Goal: Transaction & Acquisition: Book appointment/travel/reservation

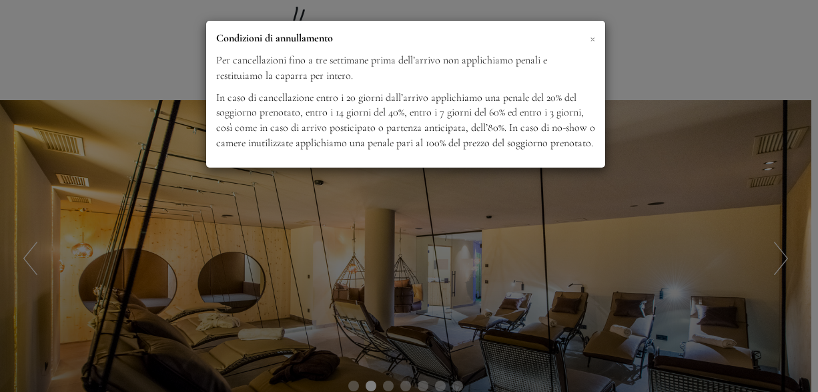
click at [591, 37] on span "×" at bounding box center [592, 37] width 5 height 17
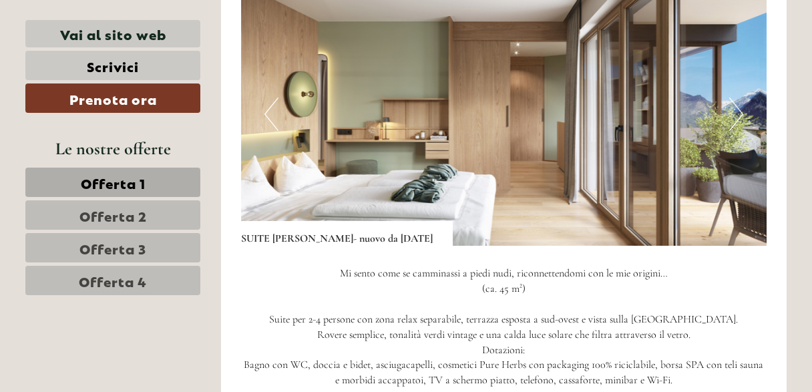
scroll to position [868, 0]
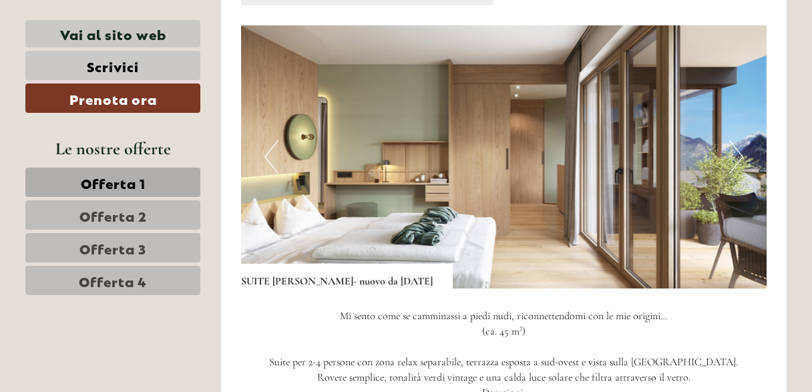
click at [742, 156] on button "Next" at bounding box center [736, 156] width 14 height 33
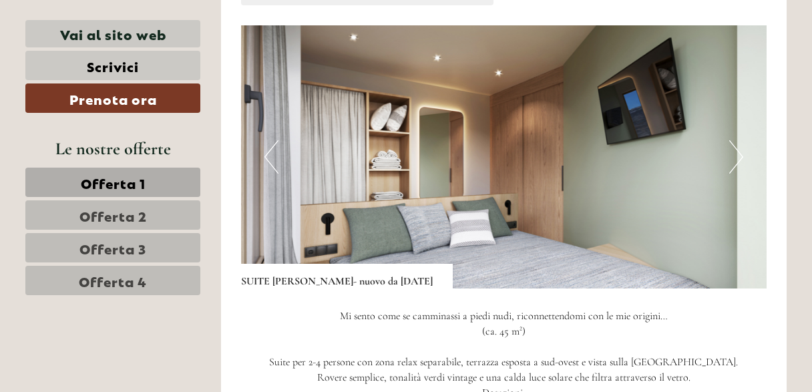
click at [742, 156] on button "Next" at bounding box center [736, 156] width 14 height 33
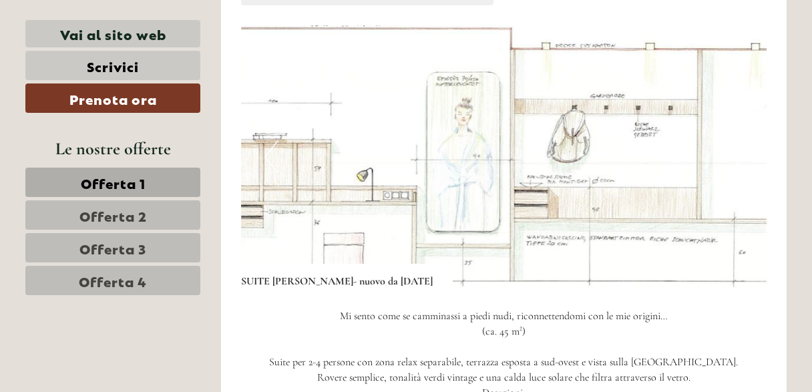
click at [742, 156] on button "Next" at bounding box center [736, 156] width 14 height 33
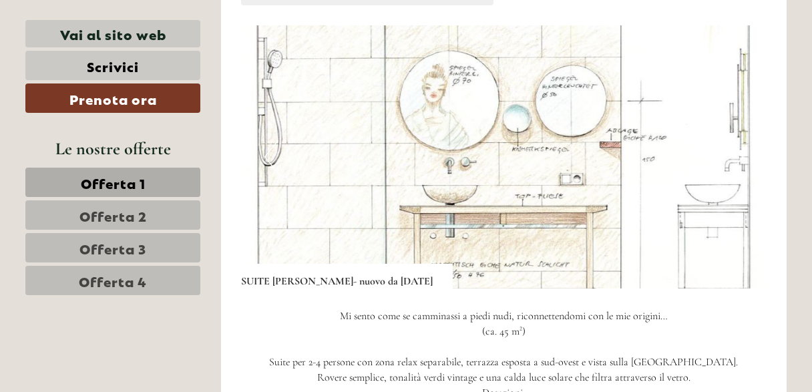
click at [742, 156] on button "Next" at bounding box center [736, 156] width 14 height 33
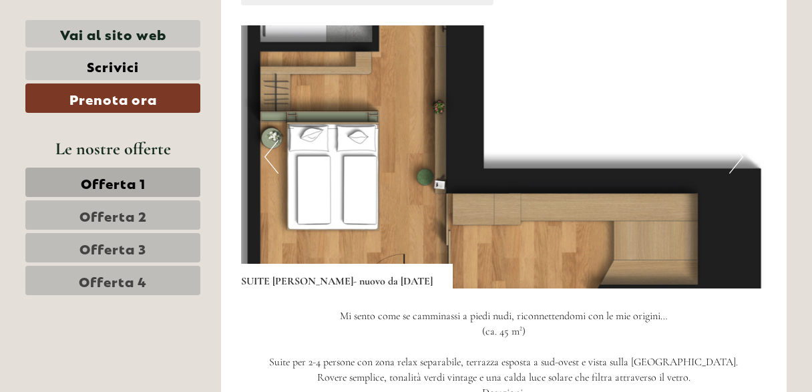
click at [742, 156] on button "Next" at bounding box center [736, 156] width 14 height 33
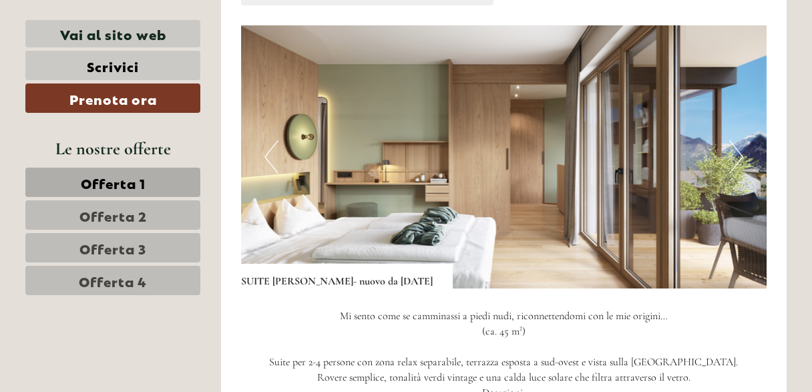
click at [742, 156] on button "Next" at bounding box center [736, 156] width 14 height 33
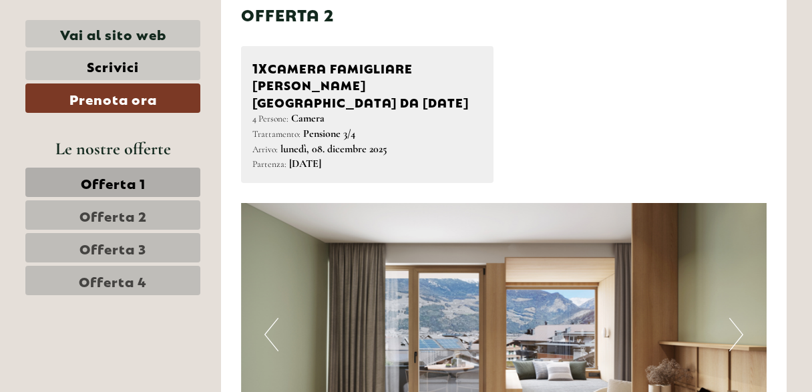
scroll to position [1735, 0]
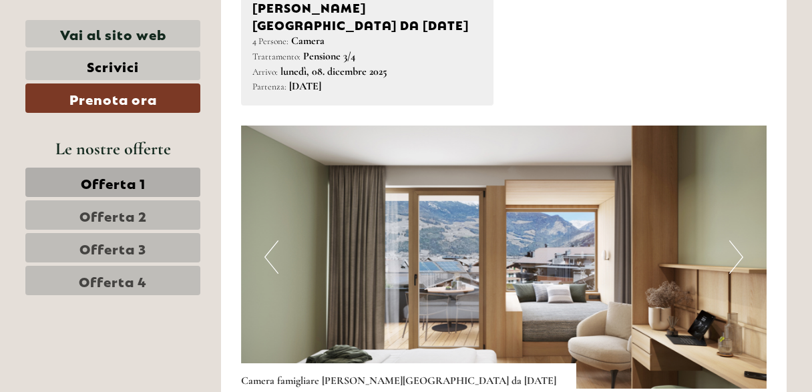
click at [732, 246] on button "Next" at bounding box center [736, 256] width 14 height 33
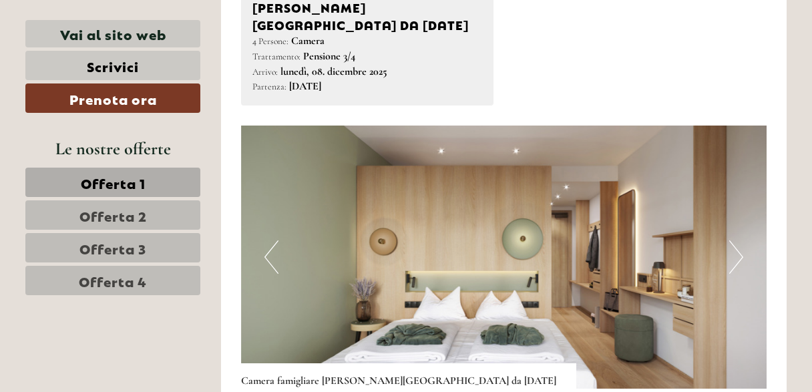
click at [732, 246] on button "Next" at bounding box center [736, 256] width 14 height 33
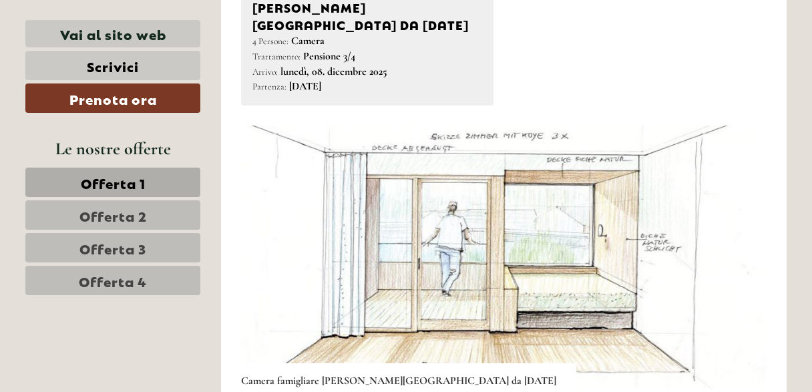
click at [732, 246] on button "Next" at bounding box center [736, 256] width 14 height 33
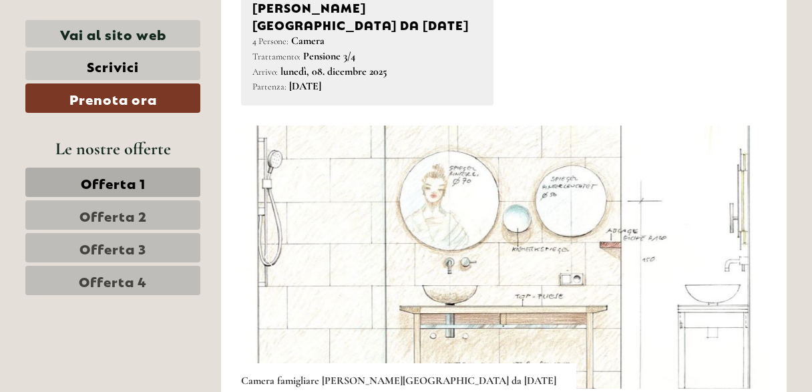
click at [732, 246] on button "Next" at bounding box center [736, 256] width 14 height 33
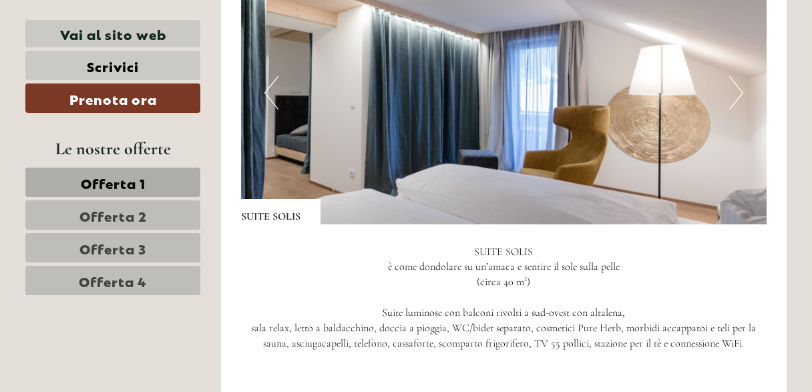
scroll to position [2870, 0]
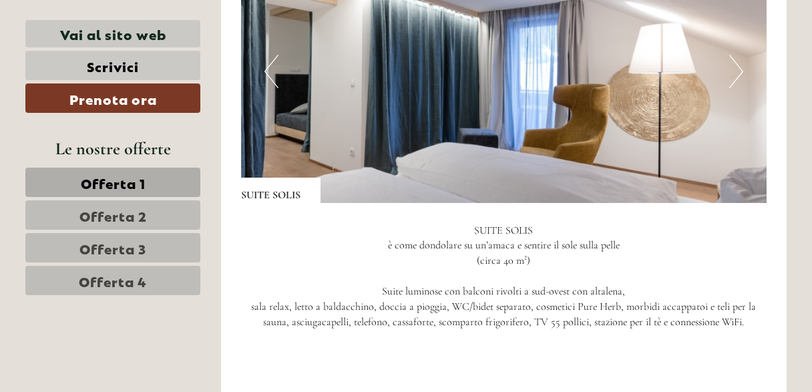
click at [723, 29] on img at bounding box center [504, 71] width 526 height 263
click at [734, 55] on button "Next" at bounding box center [736, 71] width 14 height 33
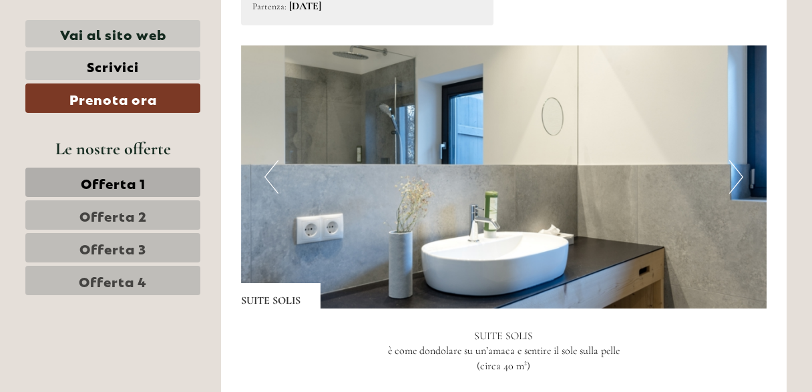
scroll to position [2670, 0]
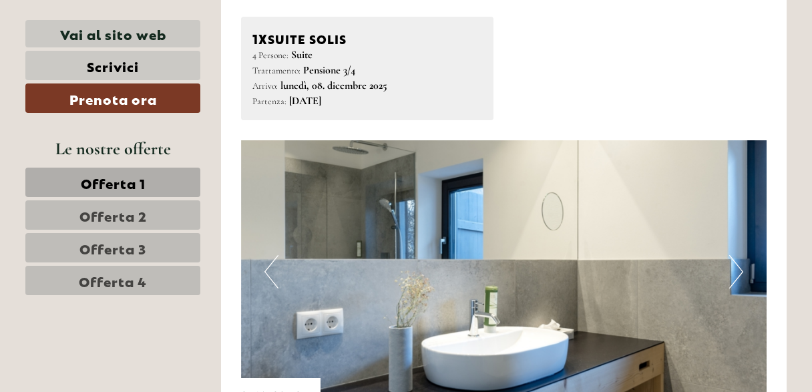
click at [739, 255] on button "Next" at bounding box center [736, 271] width 14 height 33
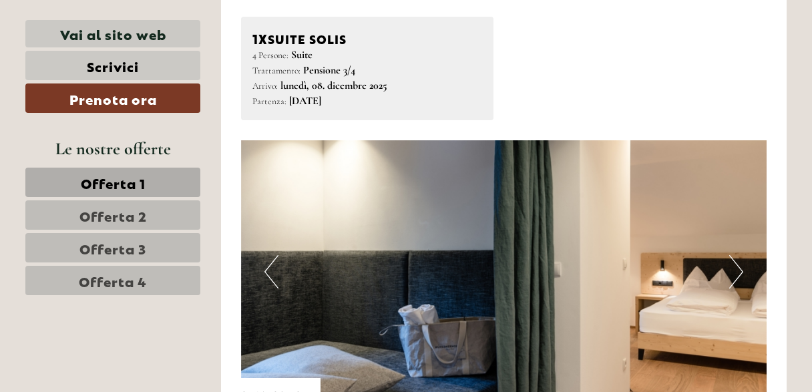
click at [737, 255] on button "Next" at bounding box center [736, 271] width 14 height 33
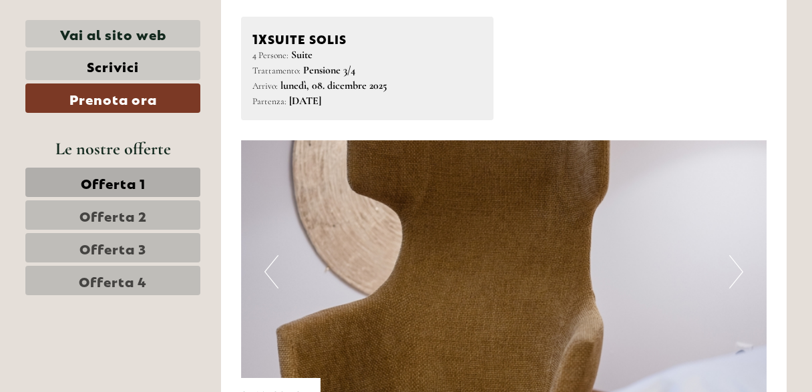
click at [737, 255] on button "Next" at bounding box center [736, 271] width 14 height 33
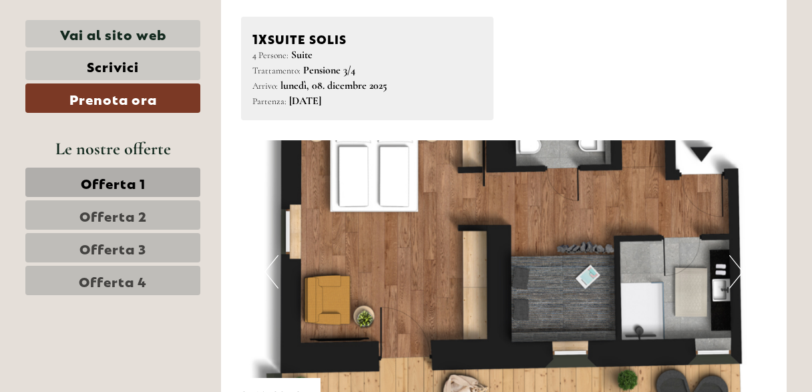
click at [737, 255] on button "Next" at bounding box center [736, 271] width 14 height 33
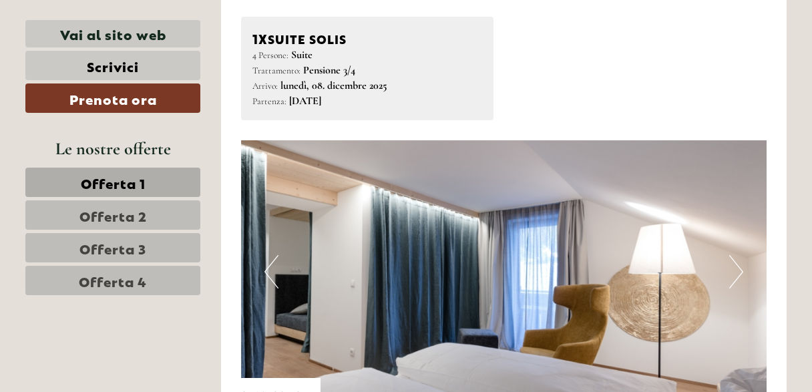
click at [737, 255] on button "Next" at bounding box center [736, 271] width 14 height 33
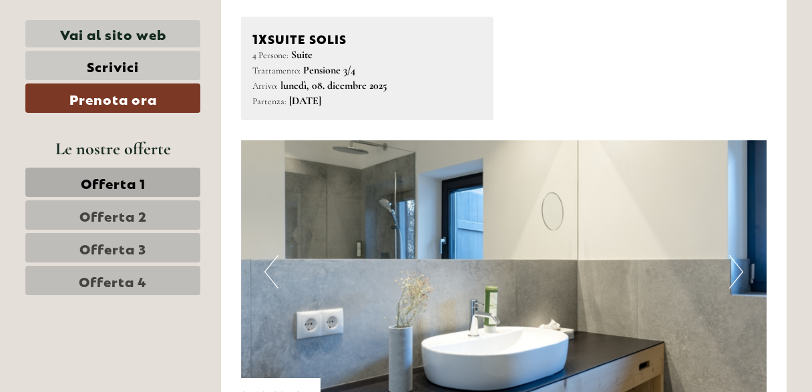
click at [737, 255] on button "Next" at bounding box center [736, 271] width 14 height 33
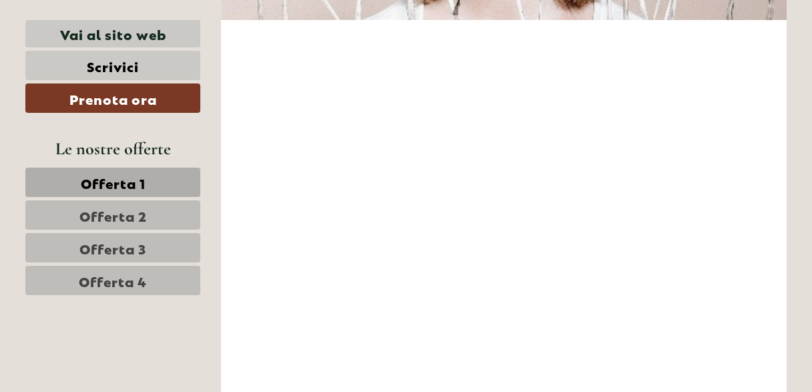
scroll to position [5406, 0]
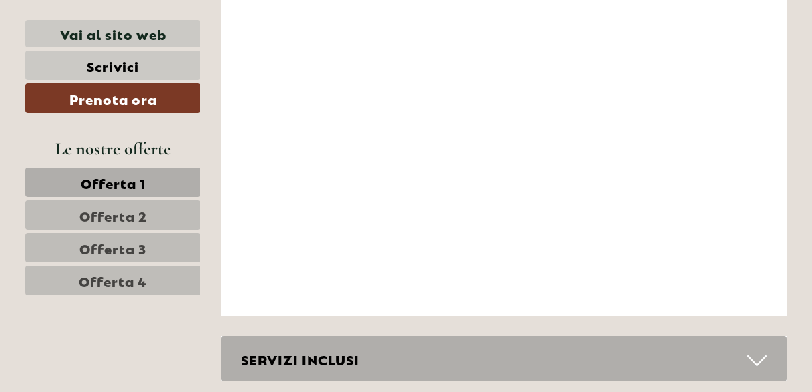
click at [433, 336] on div "SERVIZI INCLUSI" at bounding box center [504, 359] width 566 height 46
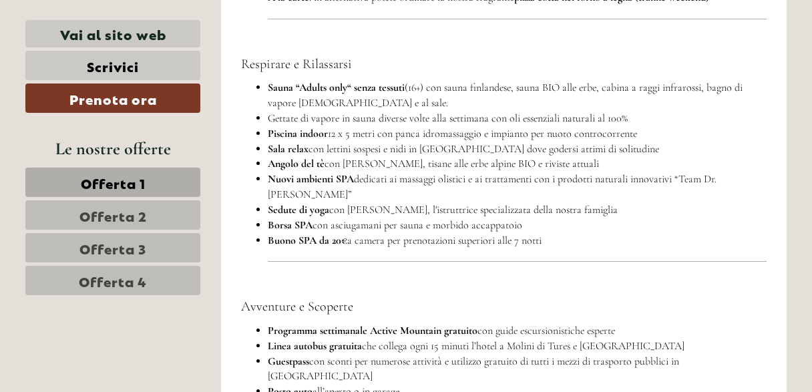
scroll to position [5940, 0]
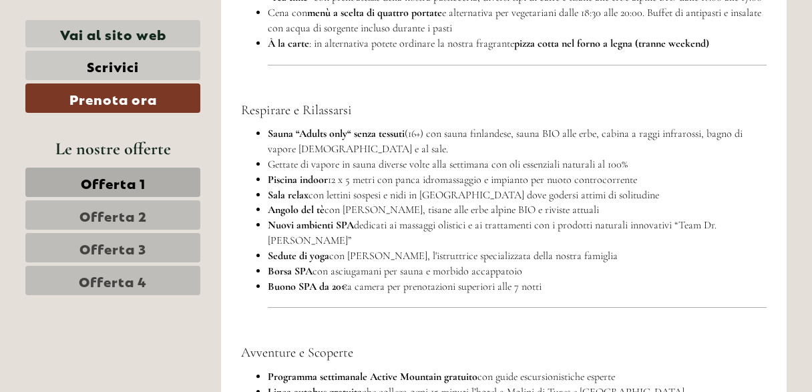
click at [145, 211] on span "Offerta 2" at bounding box center [112, 215] width 67 height 19
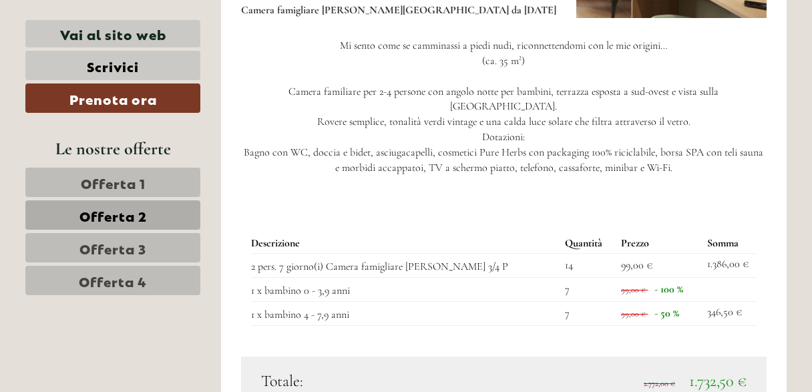
scroll to position [1135, 0]
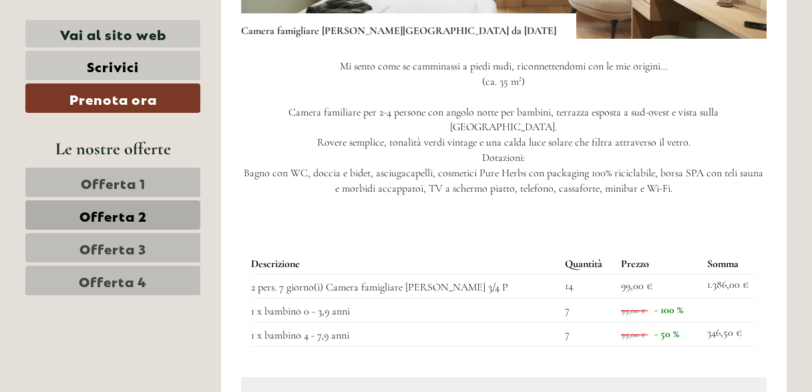
click at [643, 137] on p "Mi sento come se camminassi a piedi nudi, riconnettendomi con le mie origini… (…" at bounding box center [504, 127] width 526 height 137
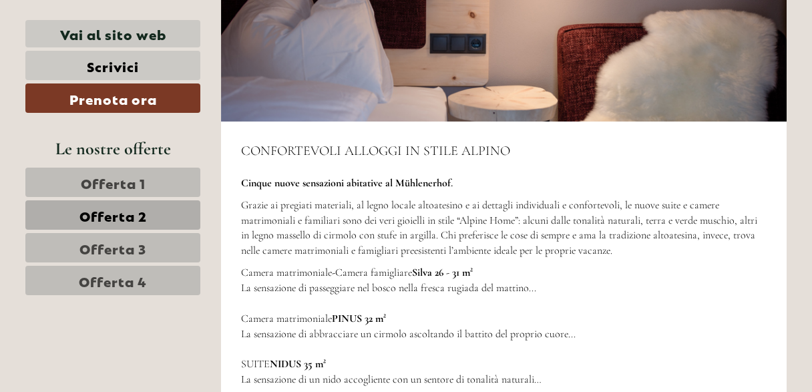
scroll to position [1936, 0]
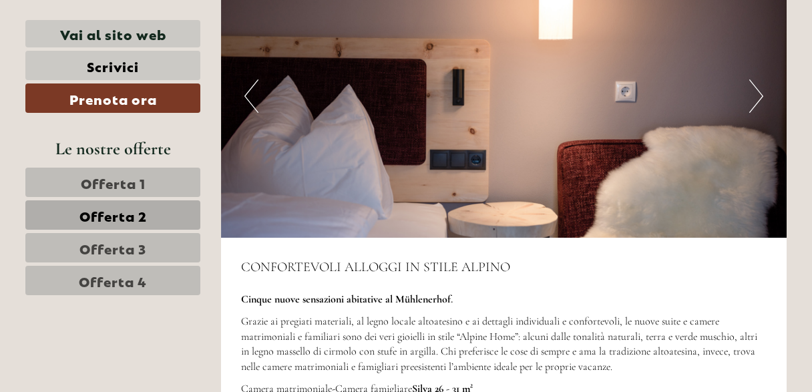
click at [745, 60] on img at bounding box center [504, 96] width 566 height 283
click at [755, 79] on button "Next" at bounding box center [756, 95] width 14 height 33
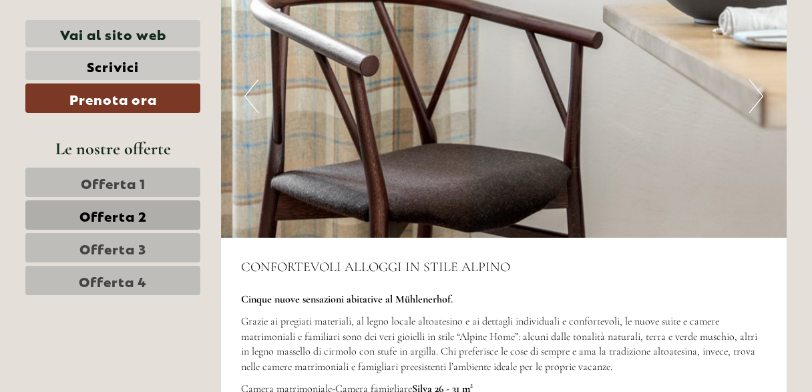
click at [755, 79] on button "Next" at bounding box center [756, 95] width 14 height 33
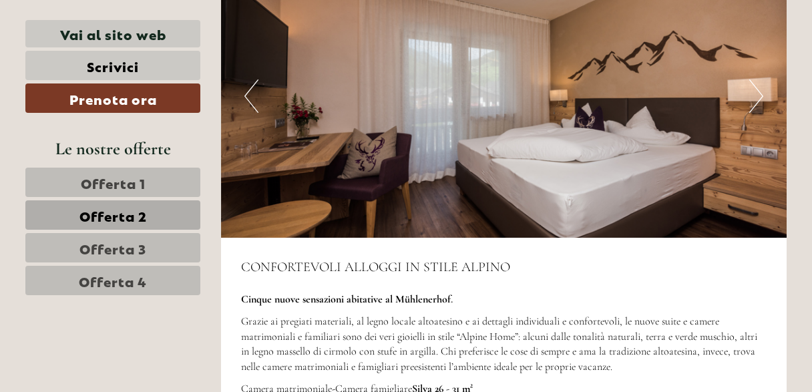
click at [755, 79] on button "Next" at bounding box center [756, 95] width 14 height 33
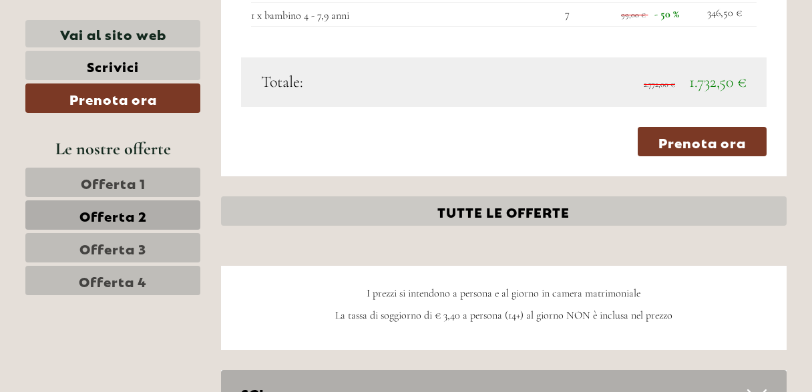
scroll to position [1468, 0]
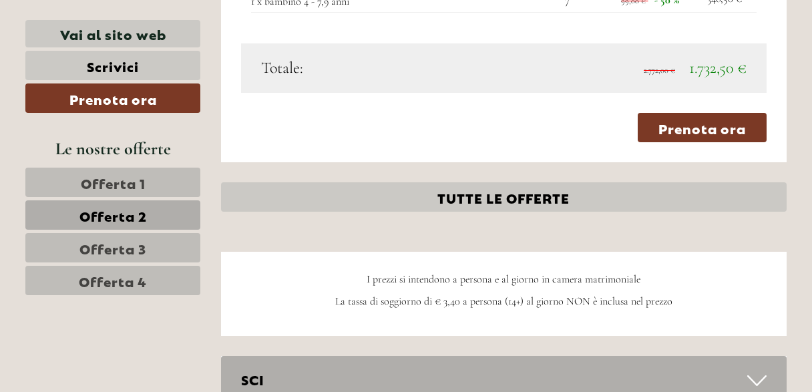
click at [121, 271] on span "Offerta 4" at bounding box center [113, 280] width 68 height 19
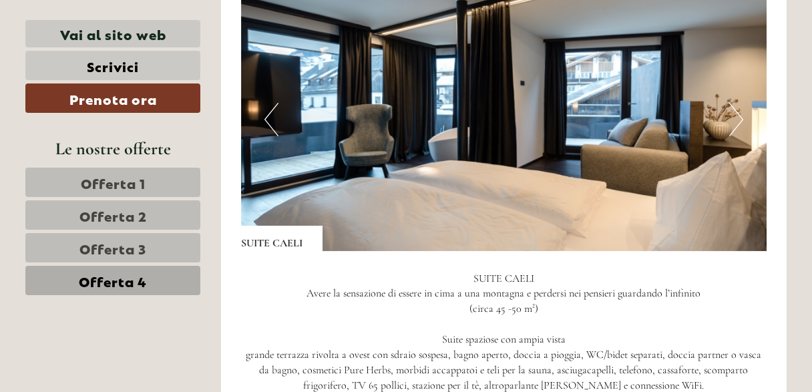
scroll to position [868, 0]
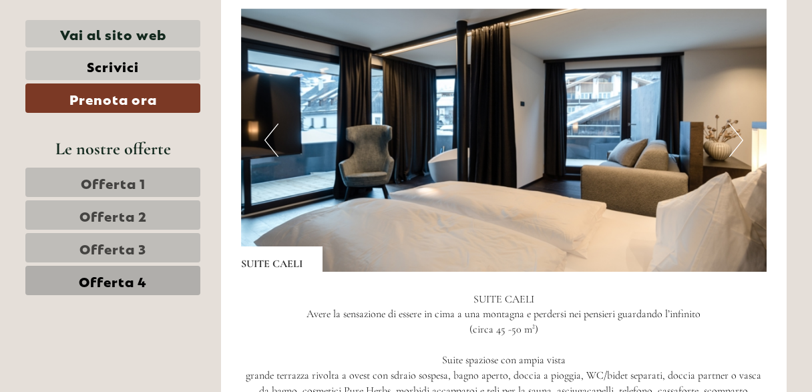
click at [740, 139] on button "Next" at bounding box center [736, 139] width 14 height 33
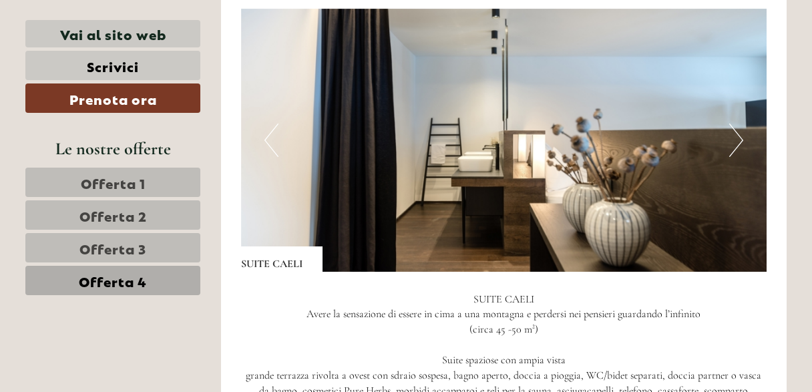
click at [740, 139] on button "Next" at bounding box center [736, 139] width 14 height 33
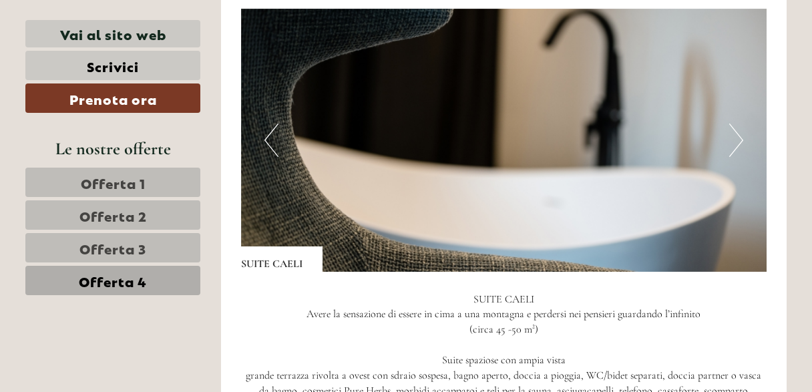
click at [740, 139] on button "Next" at bounding box center [736, 139] width 14 height 33
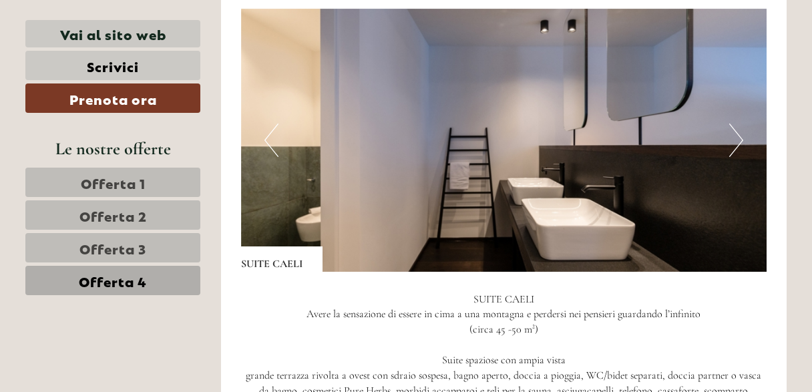
click at [740, 139] on button "Next" at bounding box center [736, 139] width 14 height 33
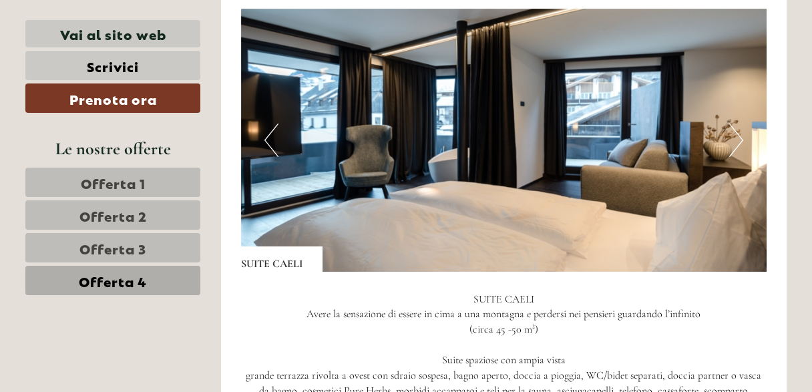
click at [740, 139] on button "Next" at bounding box center [736, 139] width 14 height 33
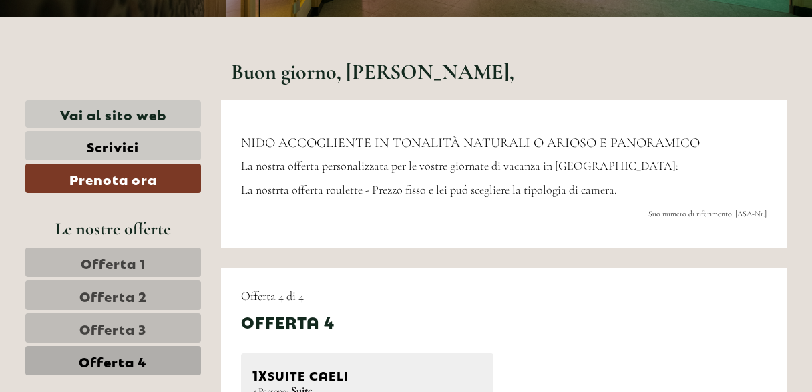
click at [117, 327] on span "Offerta 3" at bounding box center [112, 327] width 67 height 19
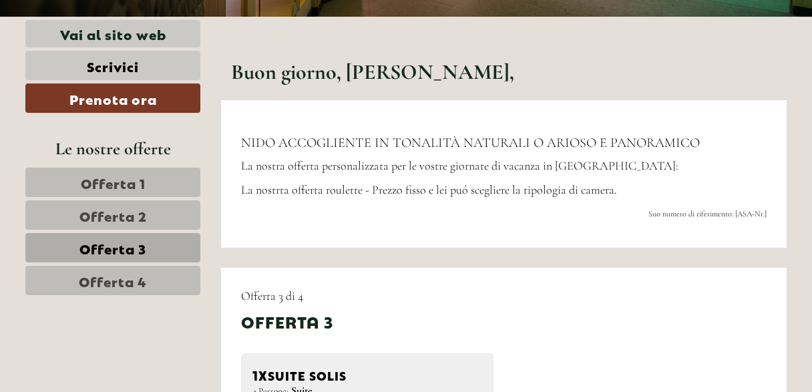
scroll to position [667, 0]
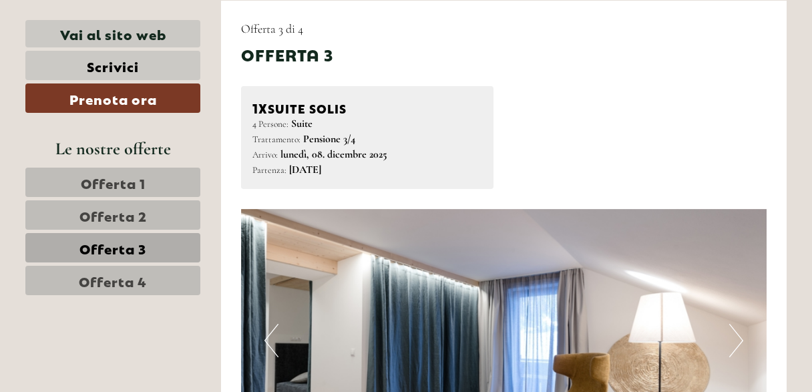
click at [150, 186] on link "Offerta 1" at bounding box center [112, 182] width 175 height 29
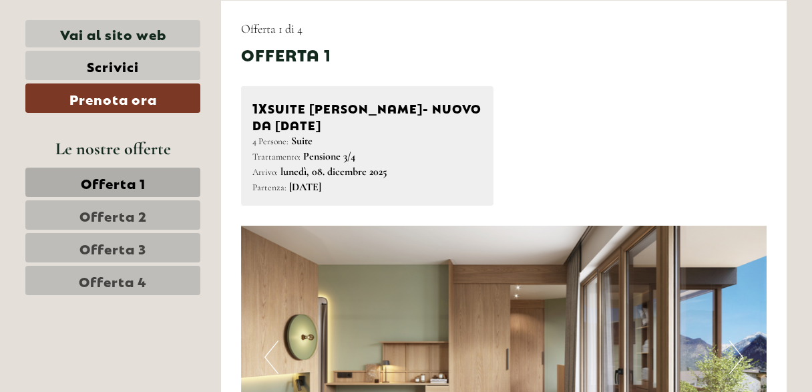
click at [149, 204] on link "Offerta 2" at bounding box center [112, 214] width 175 height 29
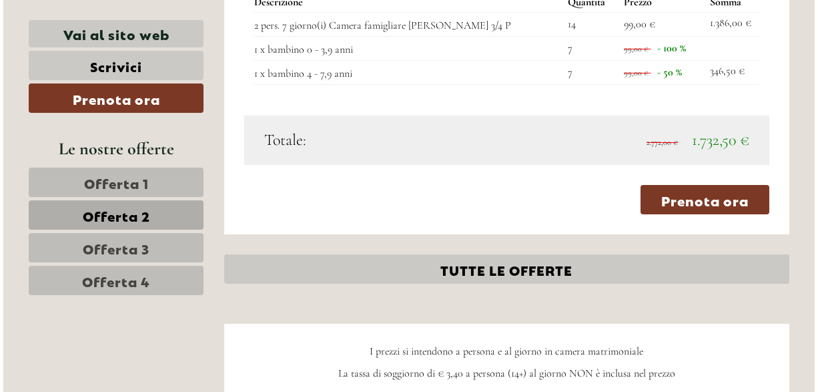
scroll to position [1402, 0]
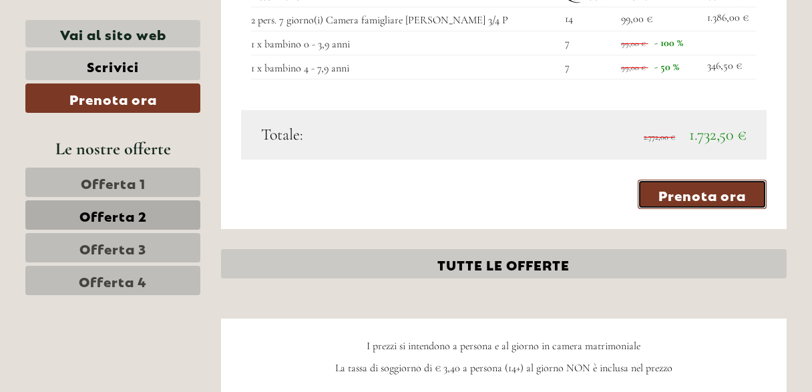
click at [699, 180] on link "Prenota ora" at bounding box center [701, 194] width 129 height 29
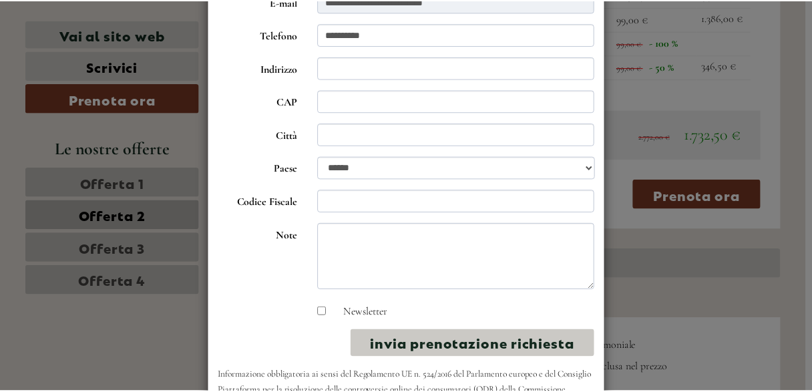
scroll to position [250, 0]
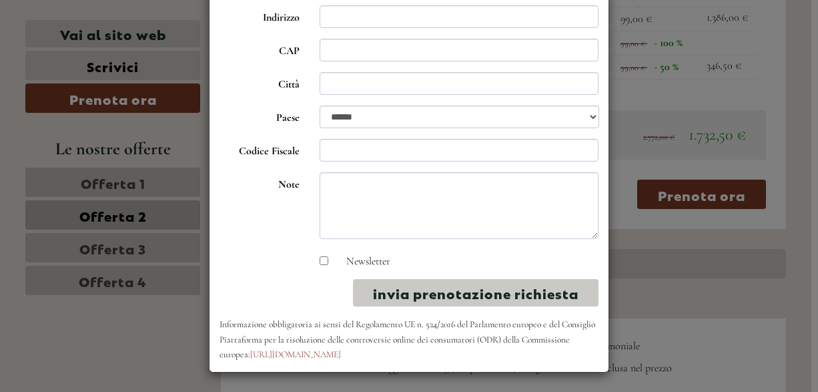
click at [744, 264] on div "**********" at bounding box center [409, 196] width 818 height 392
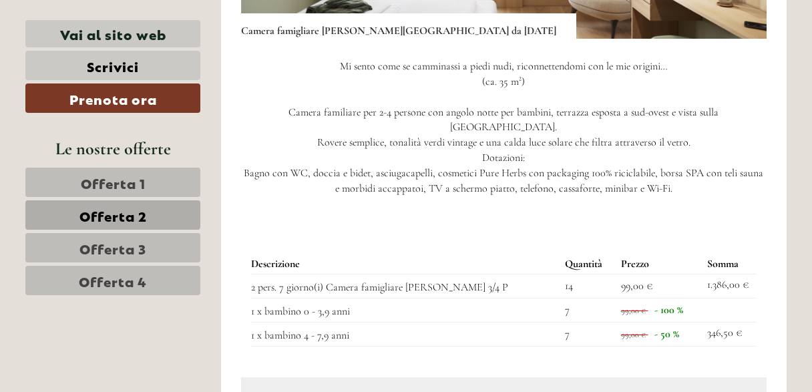
scroll to position [1001, 0]
